Goal: Entertainment & Leisure: Browse casually

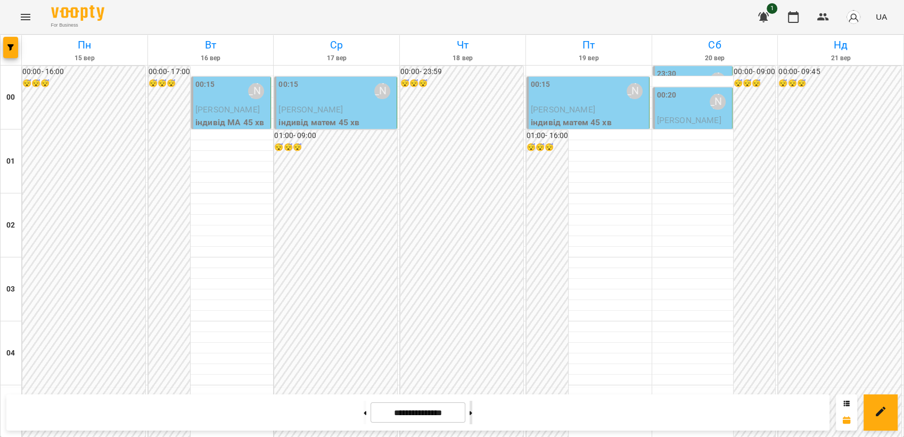
click at [472, 415] on button at bounding box center [471, 412] width 3 height 23
click at [364, 415] on button at bounding box center [365, 412] width 3 height 23
type input "**********"
click at [27, 17] on icon "Menu" at bounding box center [26, 17] width 10 height 6
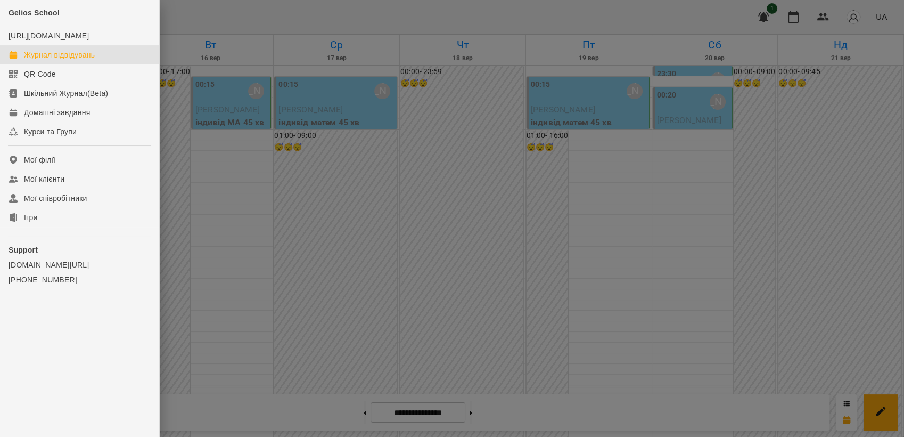
click at [413, 224] on div at bounding box center [452, 218] width 904 height 437
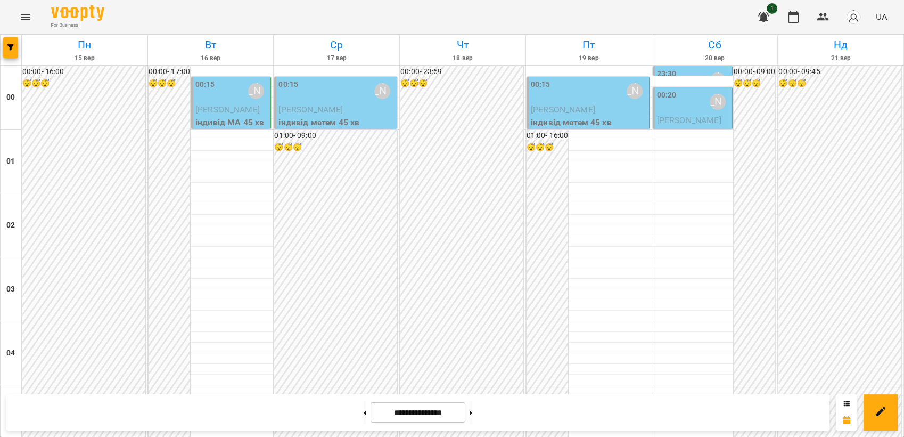
scroll to position [0, 0]
click at [24, 17] on icon "Menu" at bounding box center [26, 17] width 10 height 6
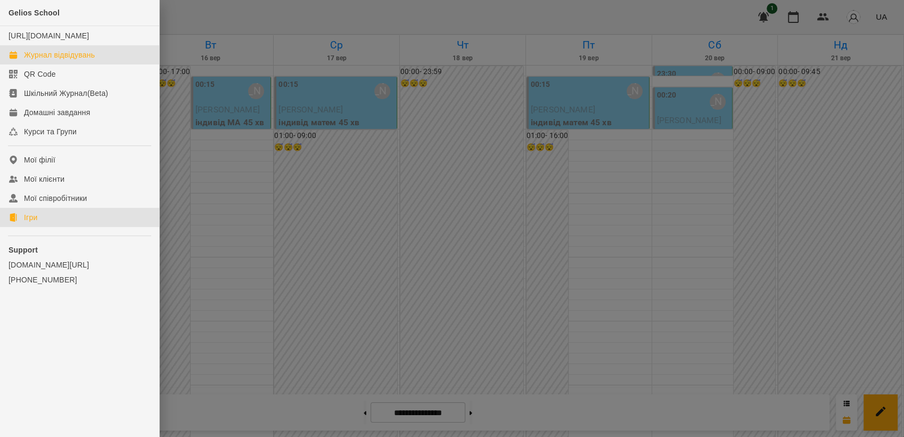
click at [52, 227] on link "Ігри" at bounding box center [79, 217] width 159 height 19
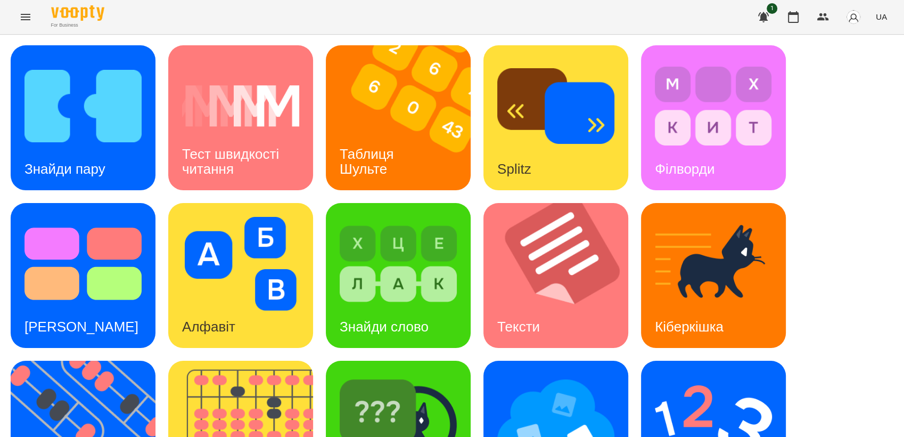
click at [19, 18] on icon "Menu" at bounding box center [25, 17] width 13 height 13
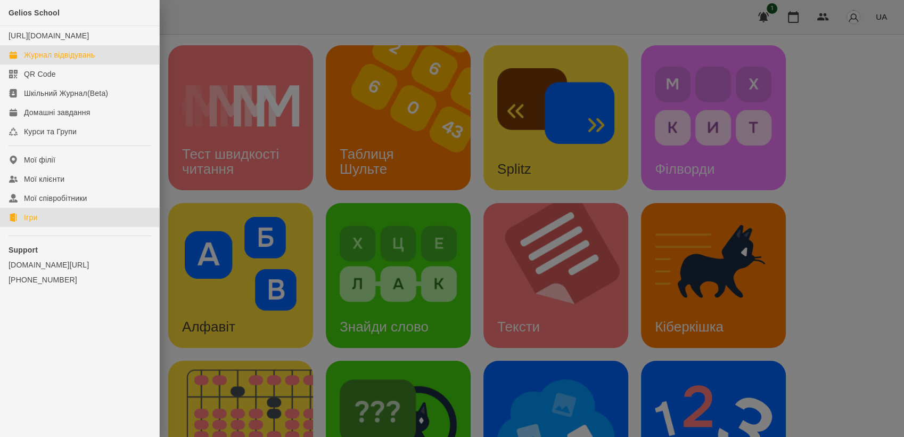
click at [51, 60] on div "Журнал відвідувань" at bounding box center [59, 55] width 71 height 11
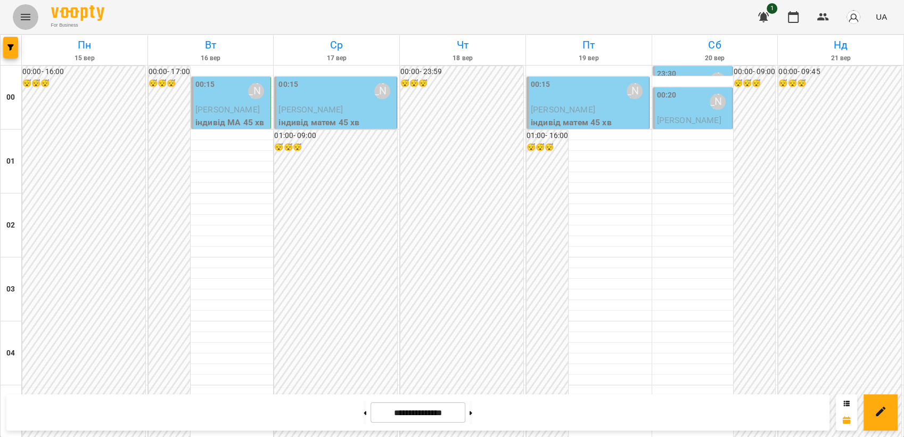
click at [31, 19] on icon "Menu" at bounding box center [25, 17] width 13 height 13
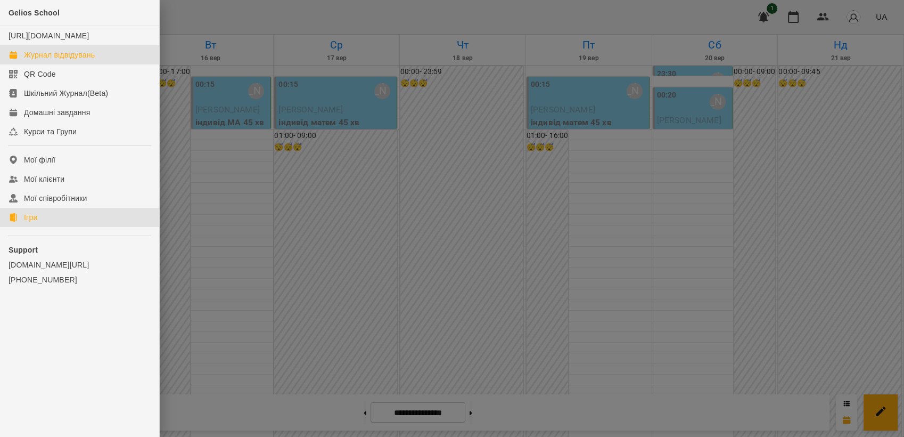
click at [41, 227] on link "Ігри" at bounding box center [79, 217] width 159 height 19
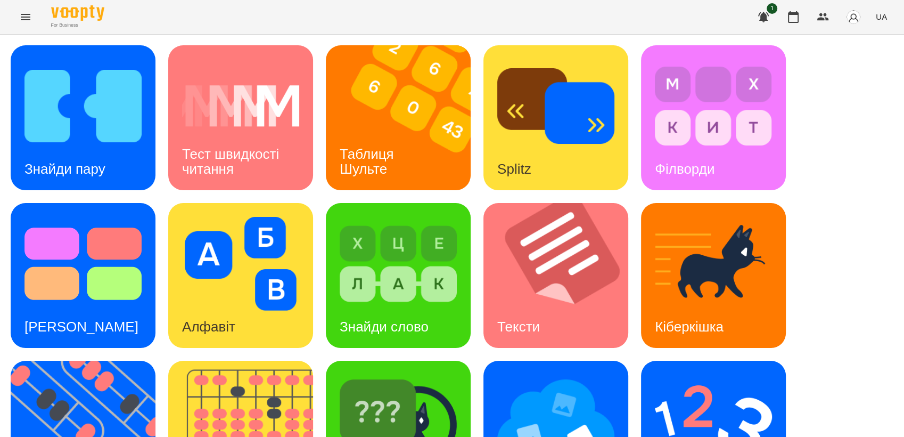
scroll to position [236, 0]
click at [77, 361] on img at bounding box center [90, 433] width 158 height 145
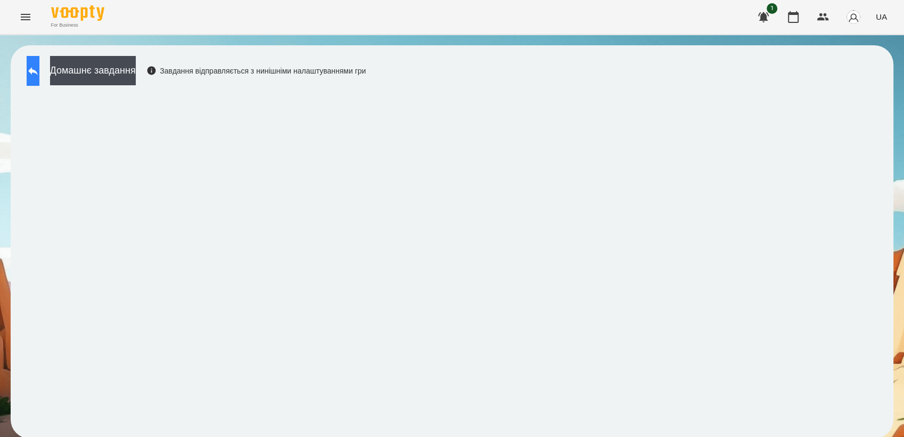
click at [39, 81] on button at bounding box center [33, 71] width 13 height 30
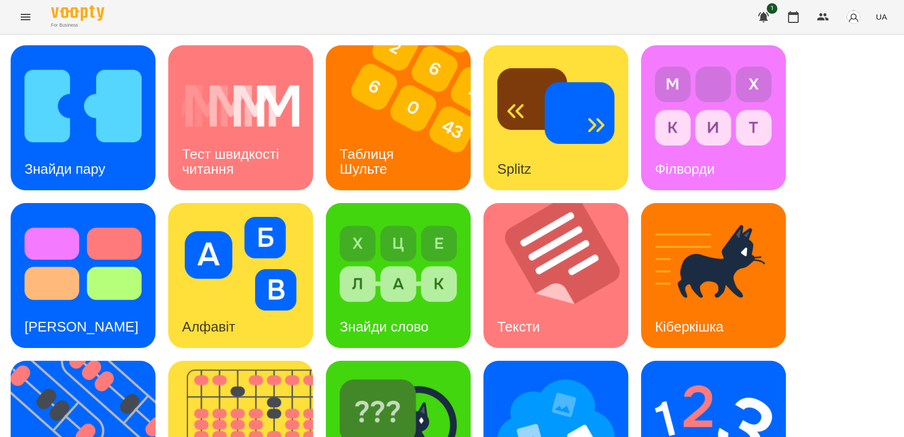
scroll to position [236, 0]
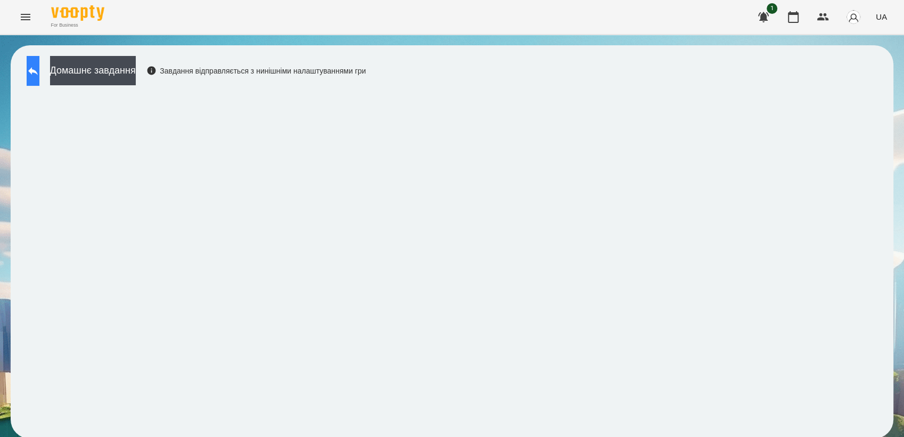
click at [39, 75] on icon at bounding box center [33, 70] width 13 height 13
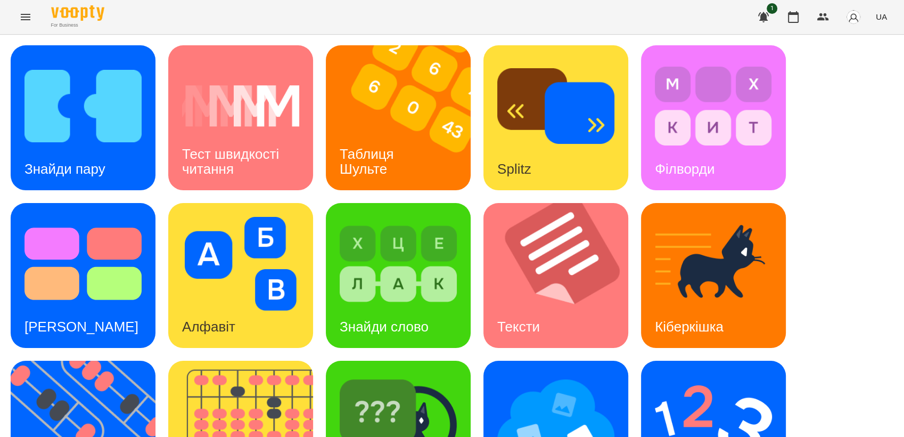
scroll to position [177, 0]
click at [670, 374] on img at bounding box center [713, 421] width 117 height 94
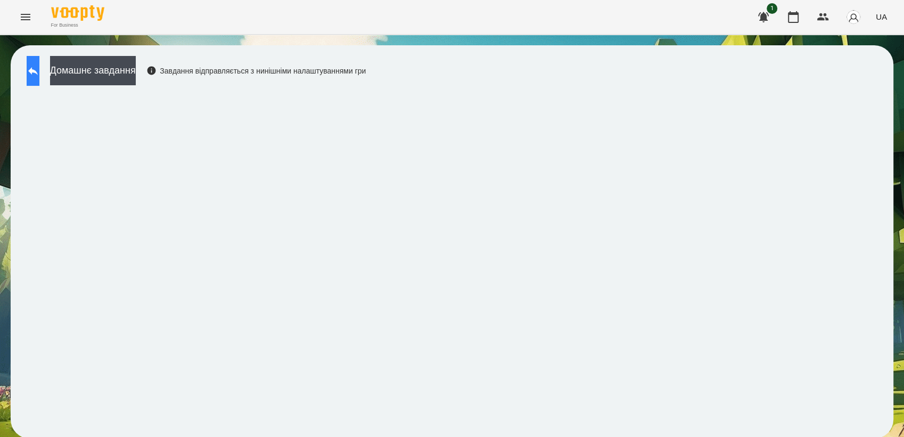
click at [39, 68] on icon at bounding box center [33, 70] width 13 height 13
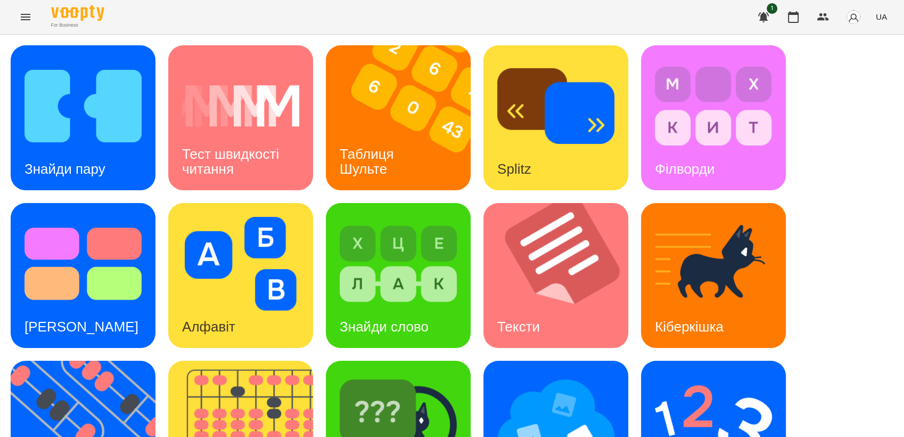
scroll to position [177, 0]
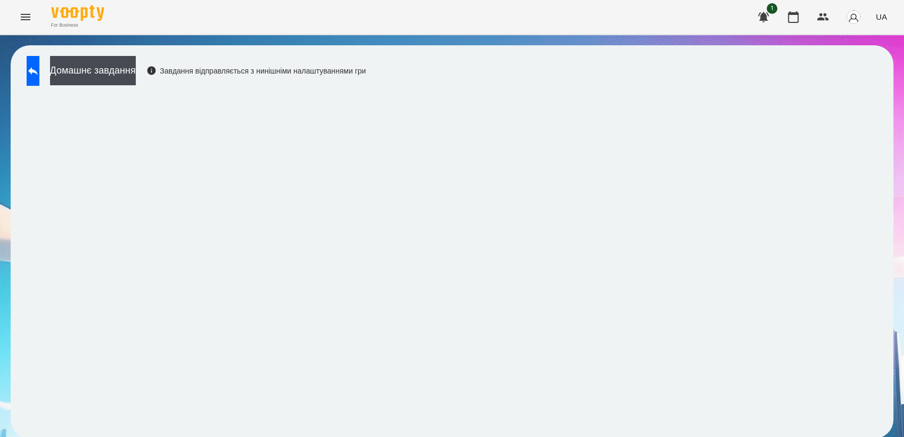
scroll to position [1, 0]
click at [39, 75] on icon at bounding box center [33, 70] width 13 height 13
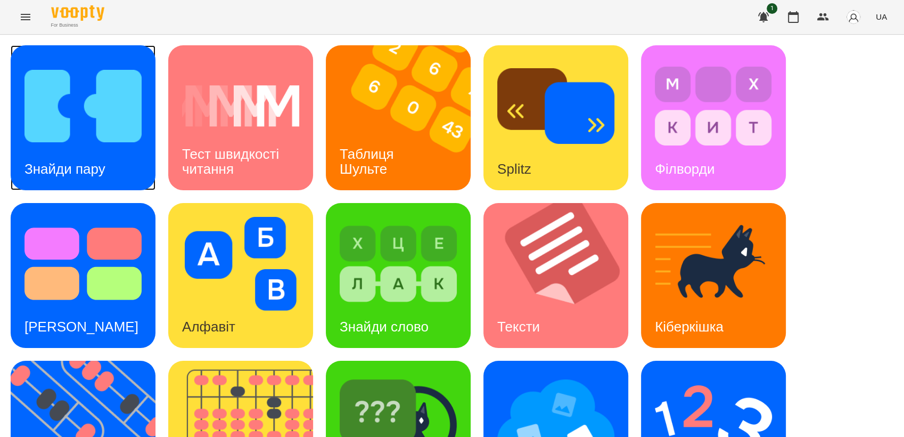
click at [55, 139] on img at bounding box center [83, 106] width 117 height 94
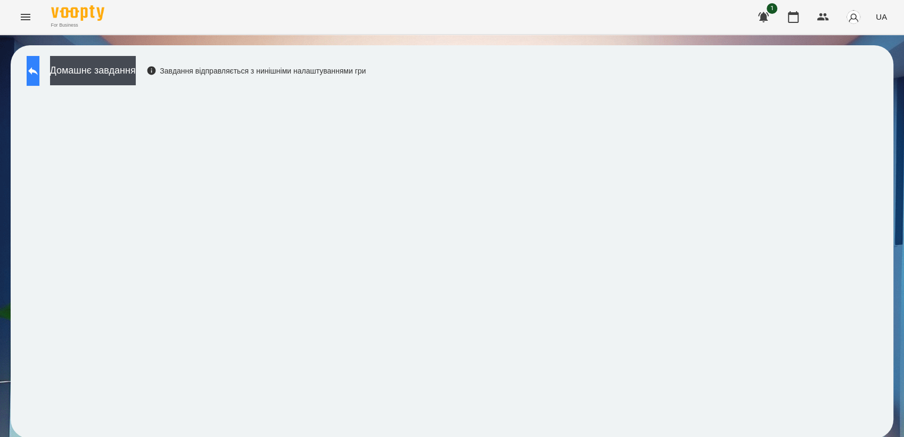
click at [39, 75] on icon at bounding box center [33, 70] width 13 height 13
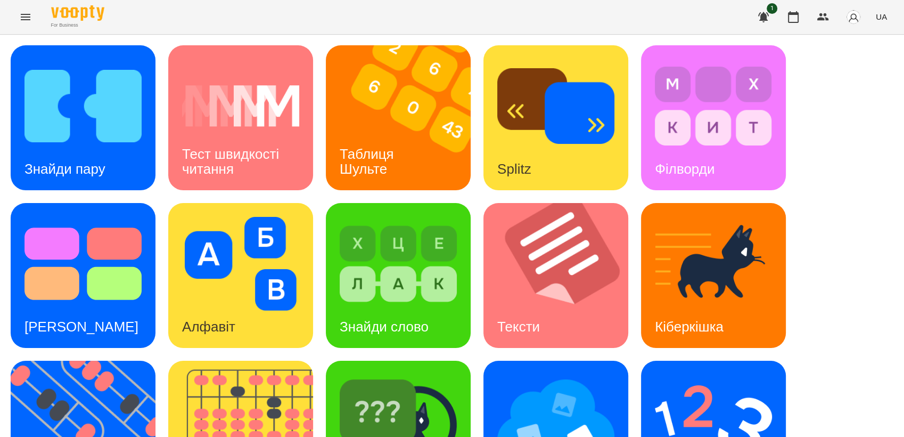
scroll to position [236, 0]
click at [7, 356] on div "Знайди пару Тест швидкості читання Таблиця [PERSON_NAME] Splitz Філворди Тест С…" at bounding box center [452, 354] width 904 height 639
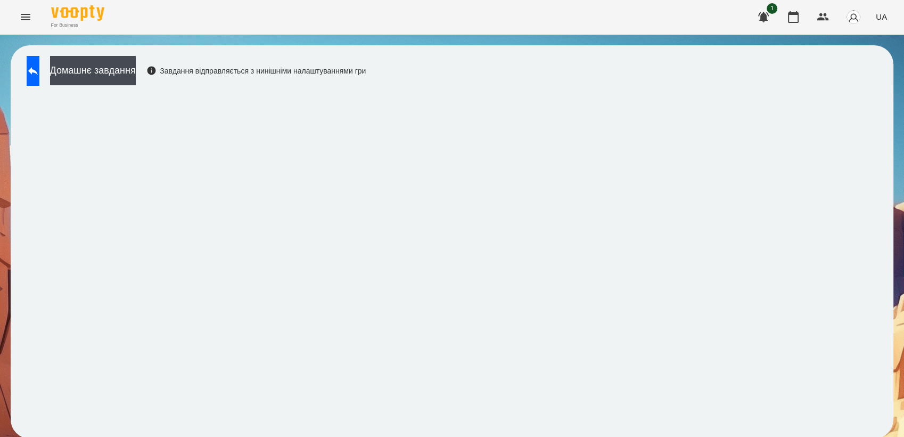
click at [26, 18] on icon "Menu" at bounding box center [25, 17] width 13 height 13
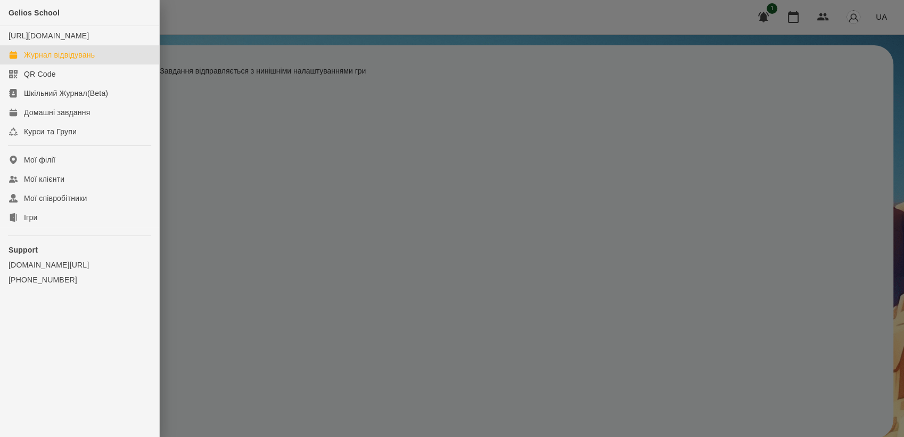
drag, startPoint x: 51, startPoint y: 66, endPoint x: 60, endPoint y: 63, distance: 8.9
click at [52, 60] on div "Журнал відвідувань" at bounding box center [59, 55] width 71 height 11
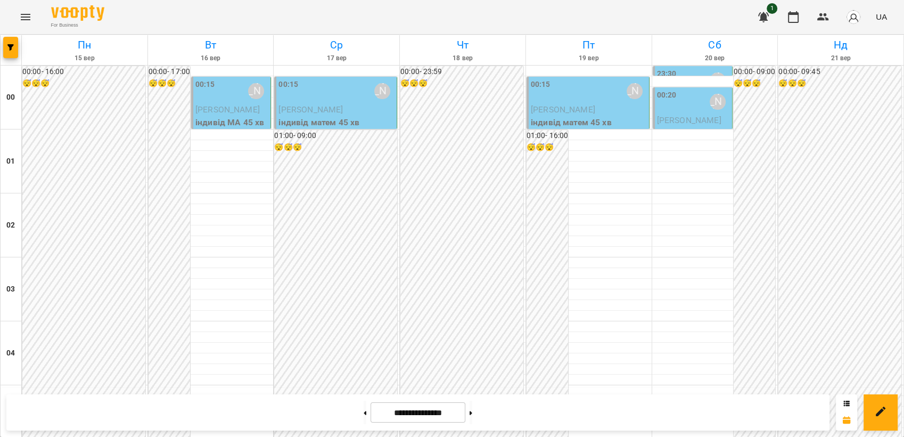
scroll to position [1184, 0]
